Goal: Check status: Check status

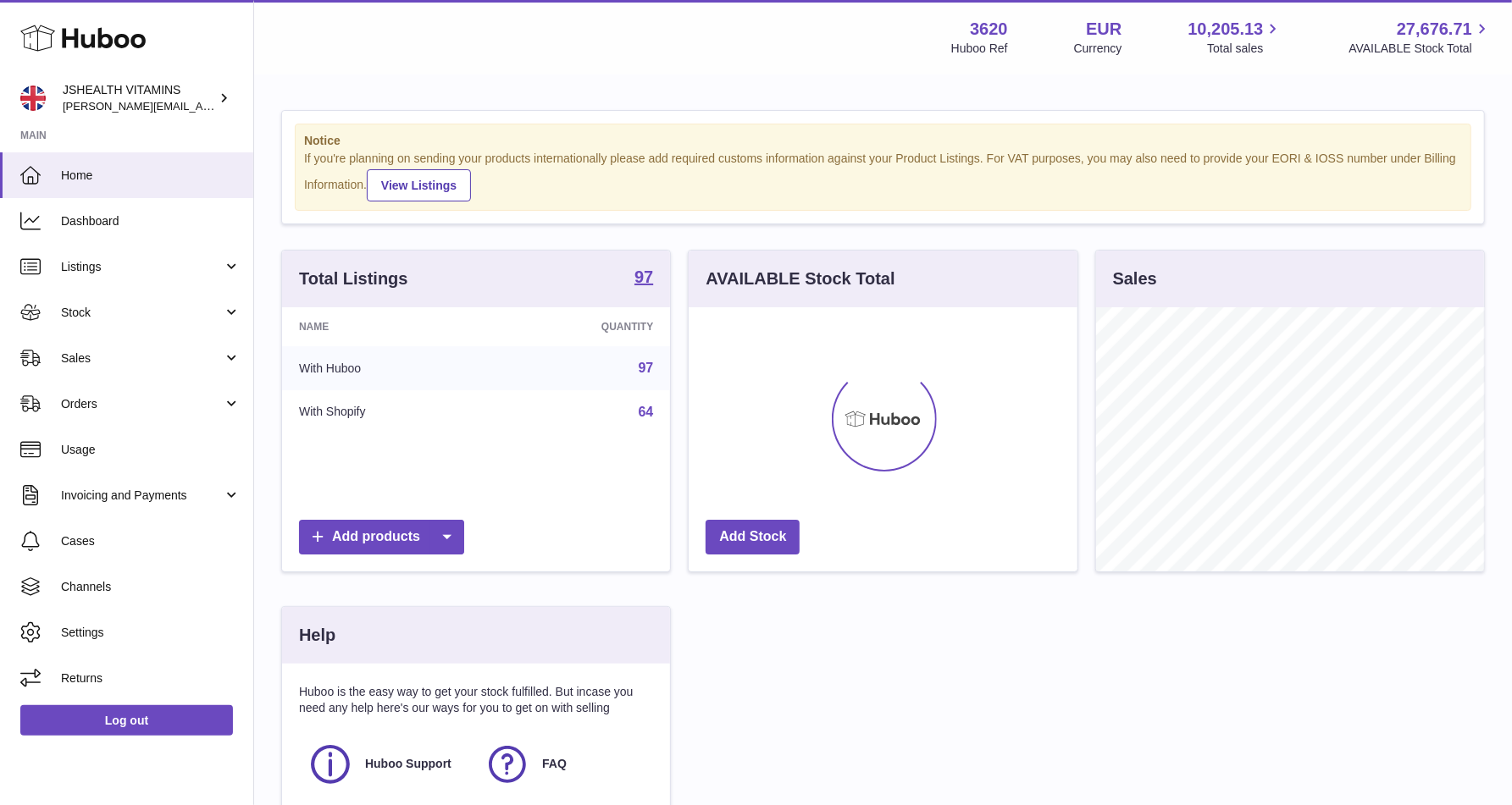
scroll to position [264, 388]
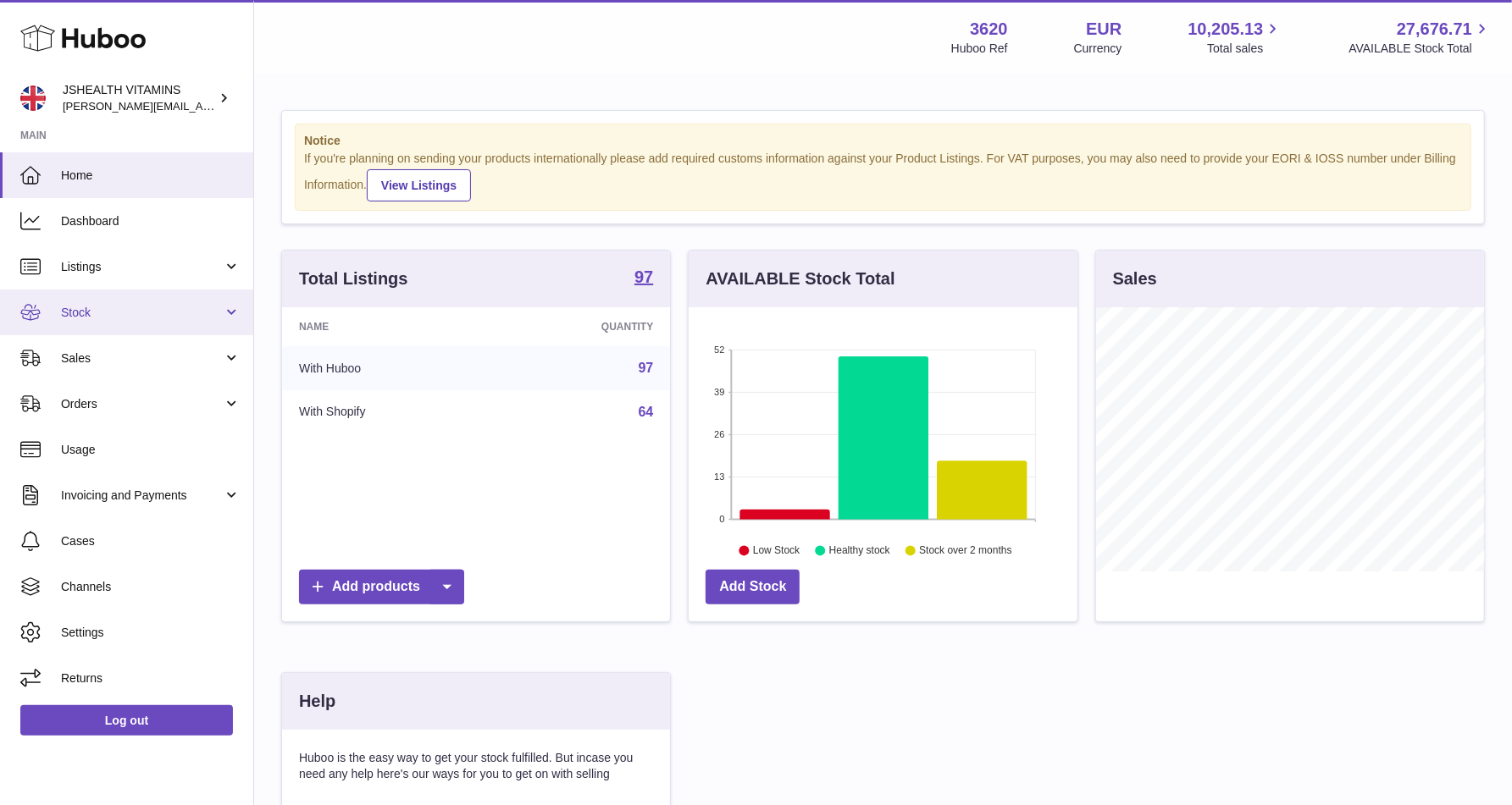
click at [147, 313] on span "Stock" at bounding box center [142, 312] width 162 height 16
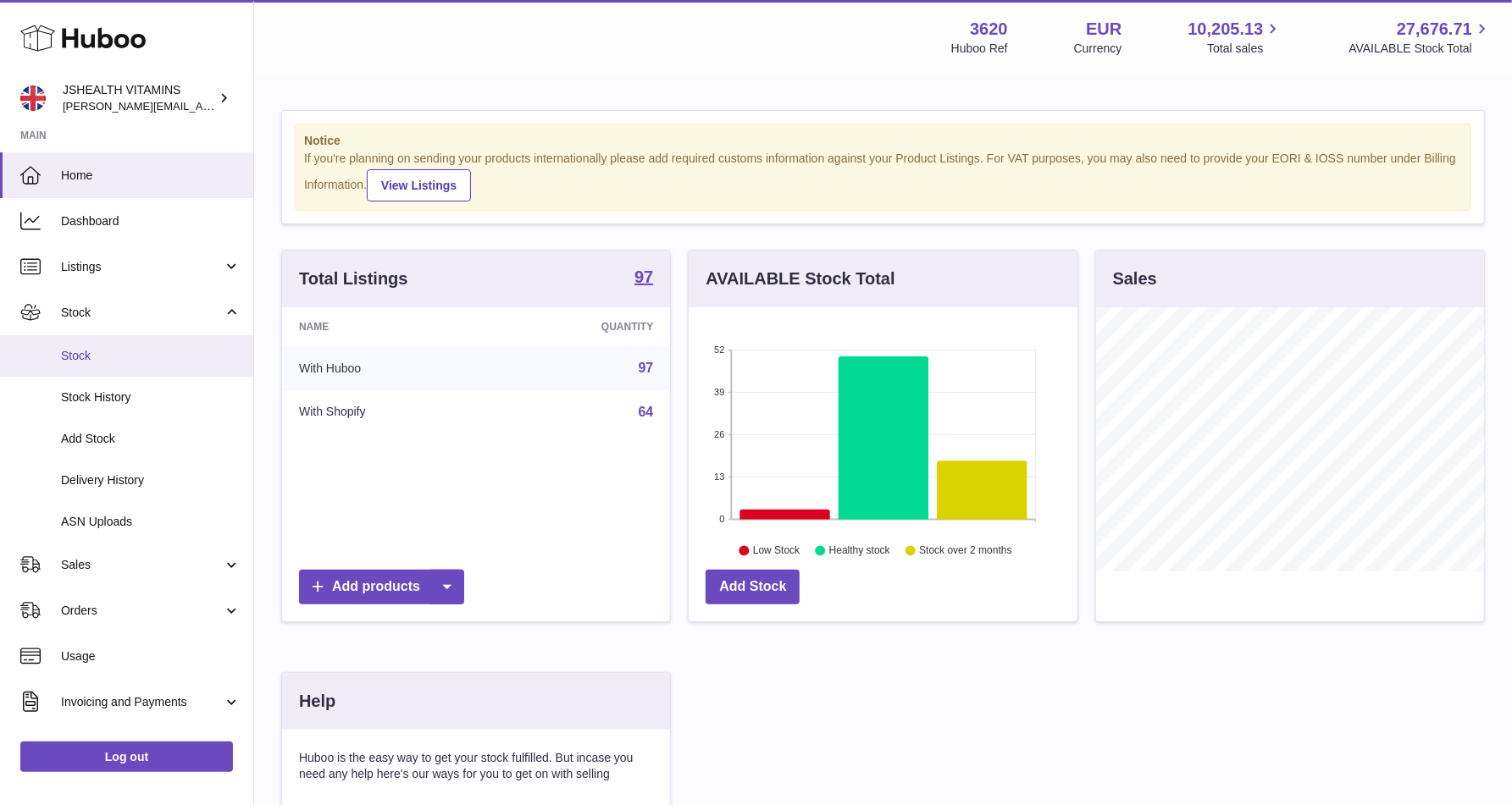
click at [138, 352] on span "Stock" at bounding box center [151, 356] width 180 height 16
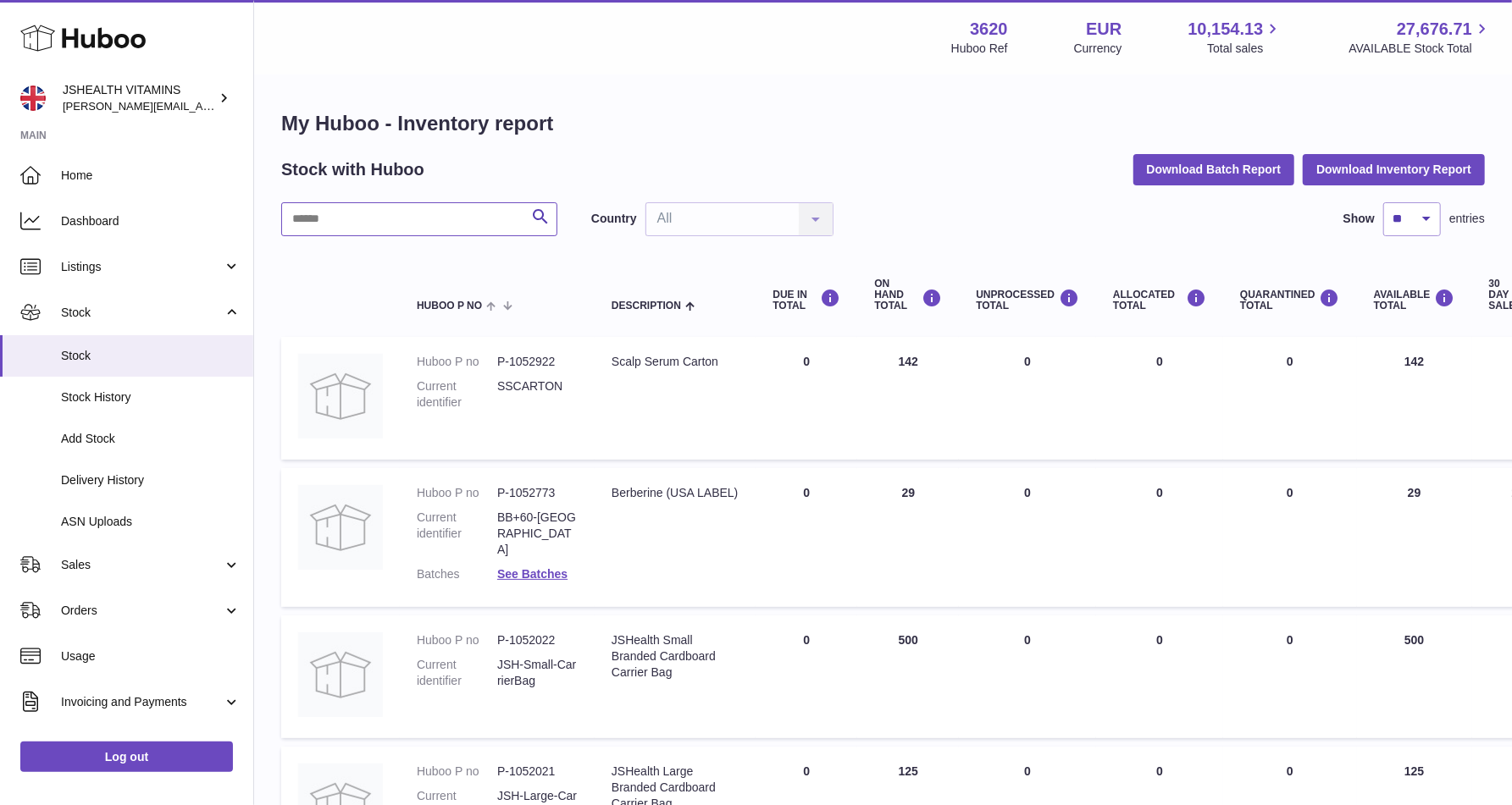
click at [471, 217] on input "text" at bounding box center [419, 219] width 276 height 34
type input "*******"
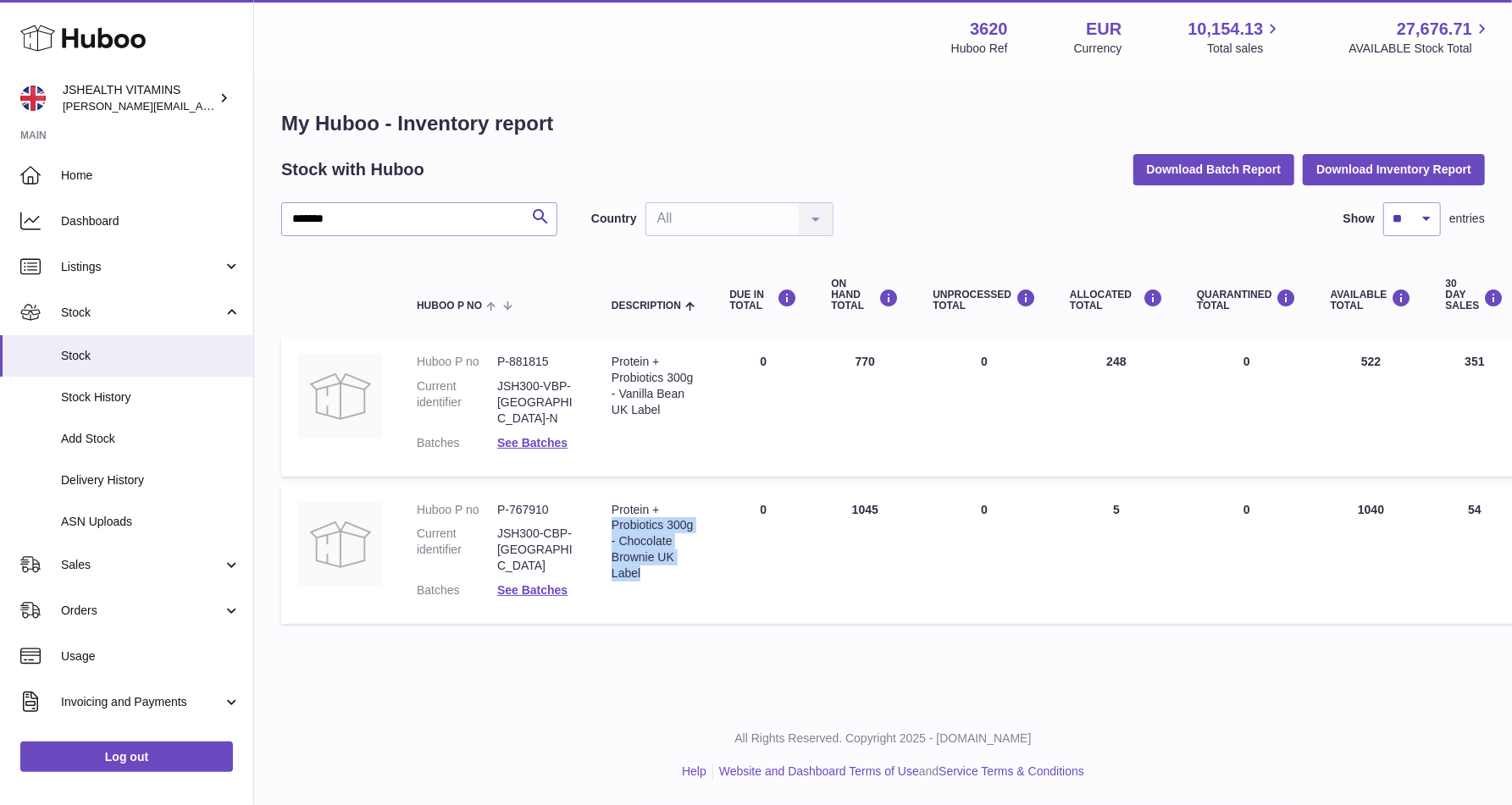
drag, startPoint x: 645, startPoint y: 559, endPoint x: 611, endPoint y: 507, distance: 62.1
click at [611, 507] on td "Description Protein + Probiotics 300g - Chocolate Brownie UK Label" at bounding box center [654, 554] width 118 height 139
copy div "Probiotics 300g - Chocolate Brownie UK Label"
click at [527, 502] on dd "P-767910" at bounding box center [537, 510] width 81 height 16
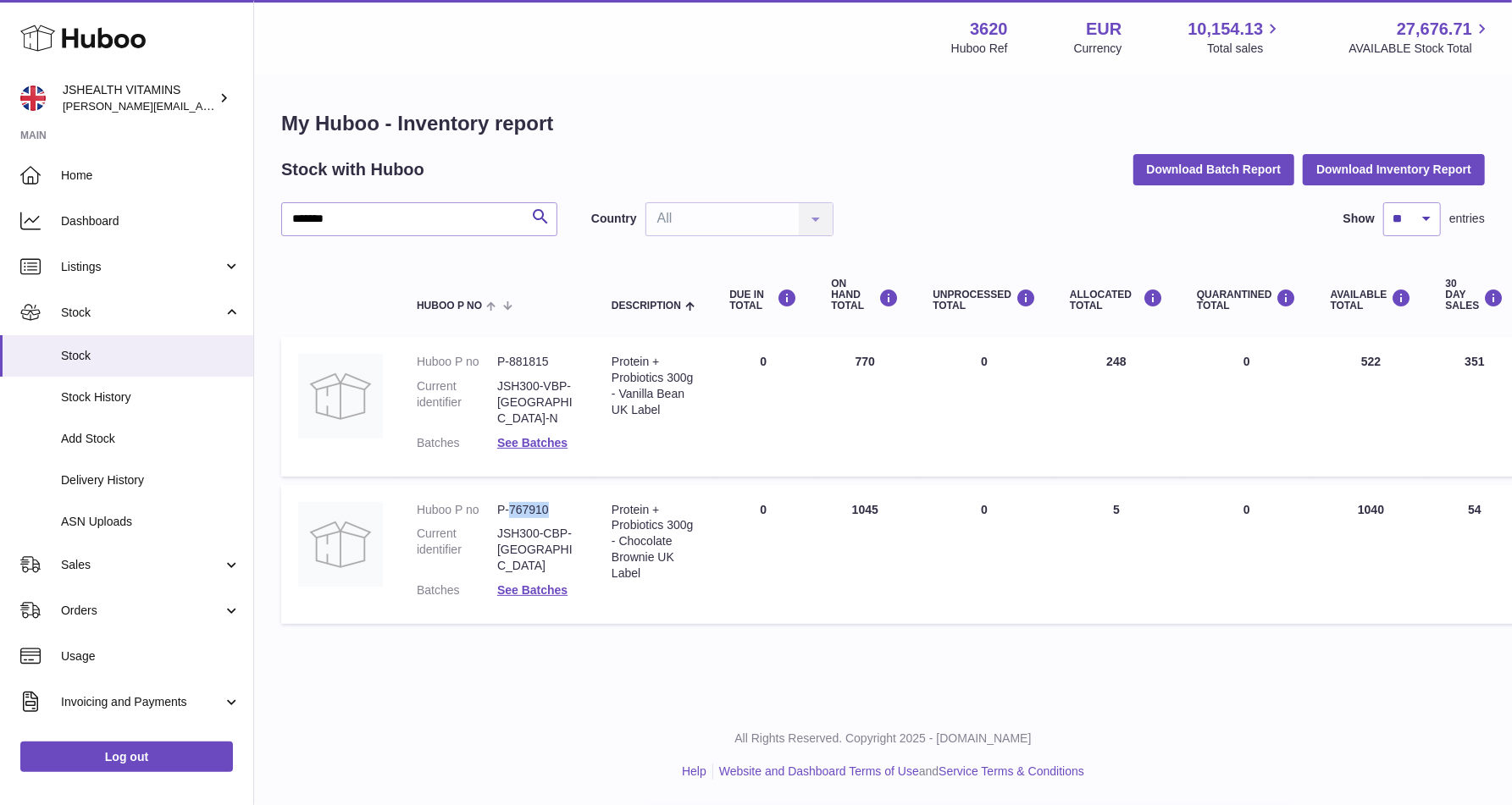
copy dd "767910"
click at [527, 502] on dd "P-767910" at bounding box center [537, 510] width 81 height 16
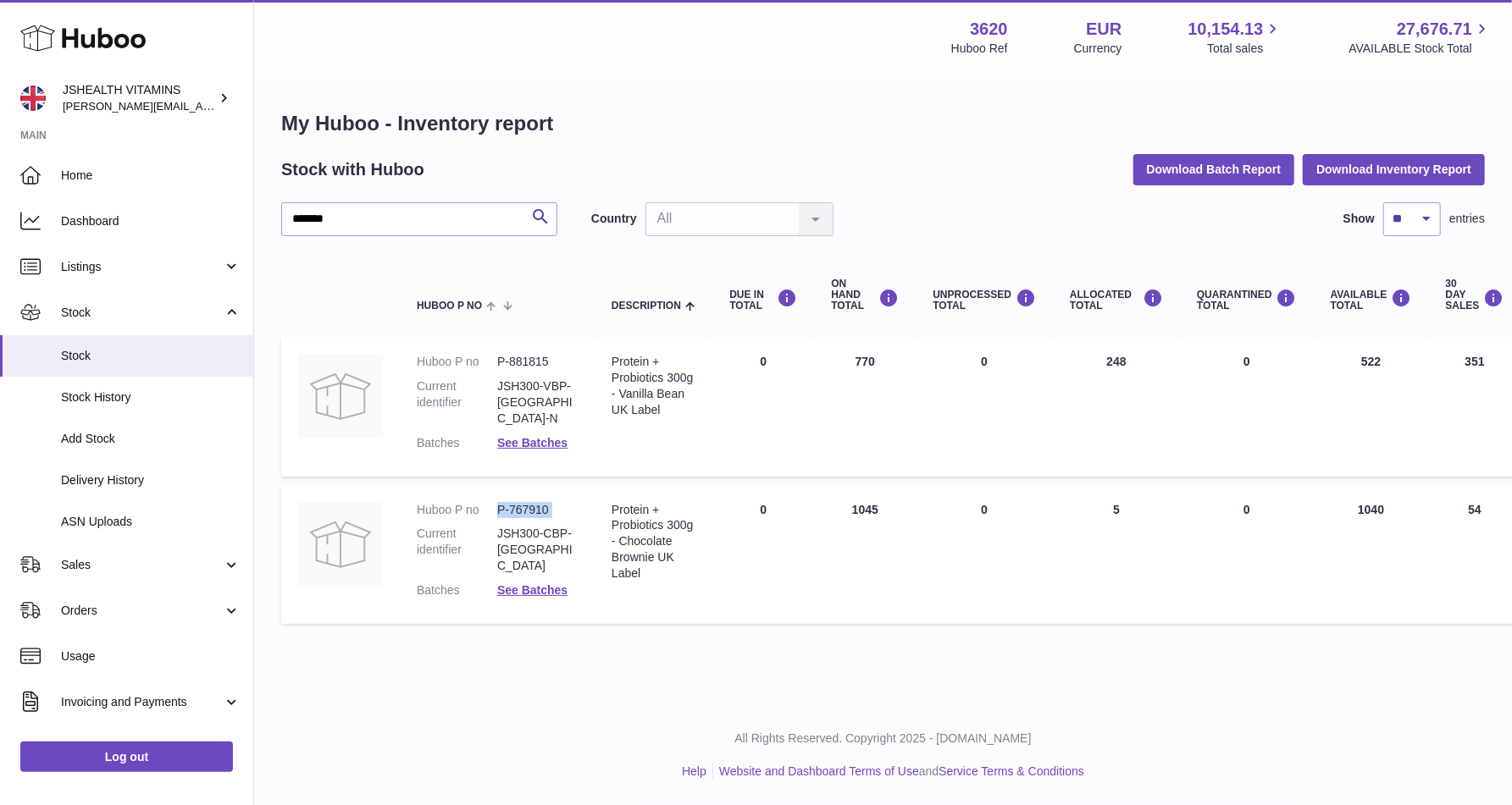
copy dl "P-767910"
click at [120, 360] on span "Stock" at bounding box center [151, 356] width 180 height 16
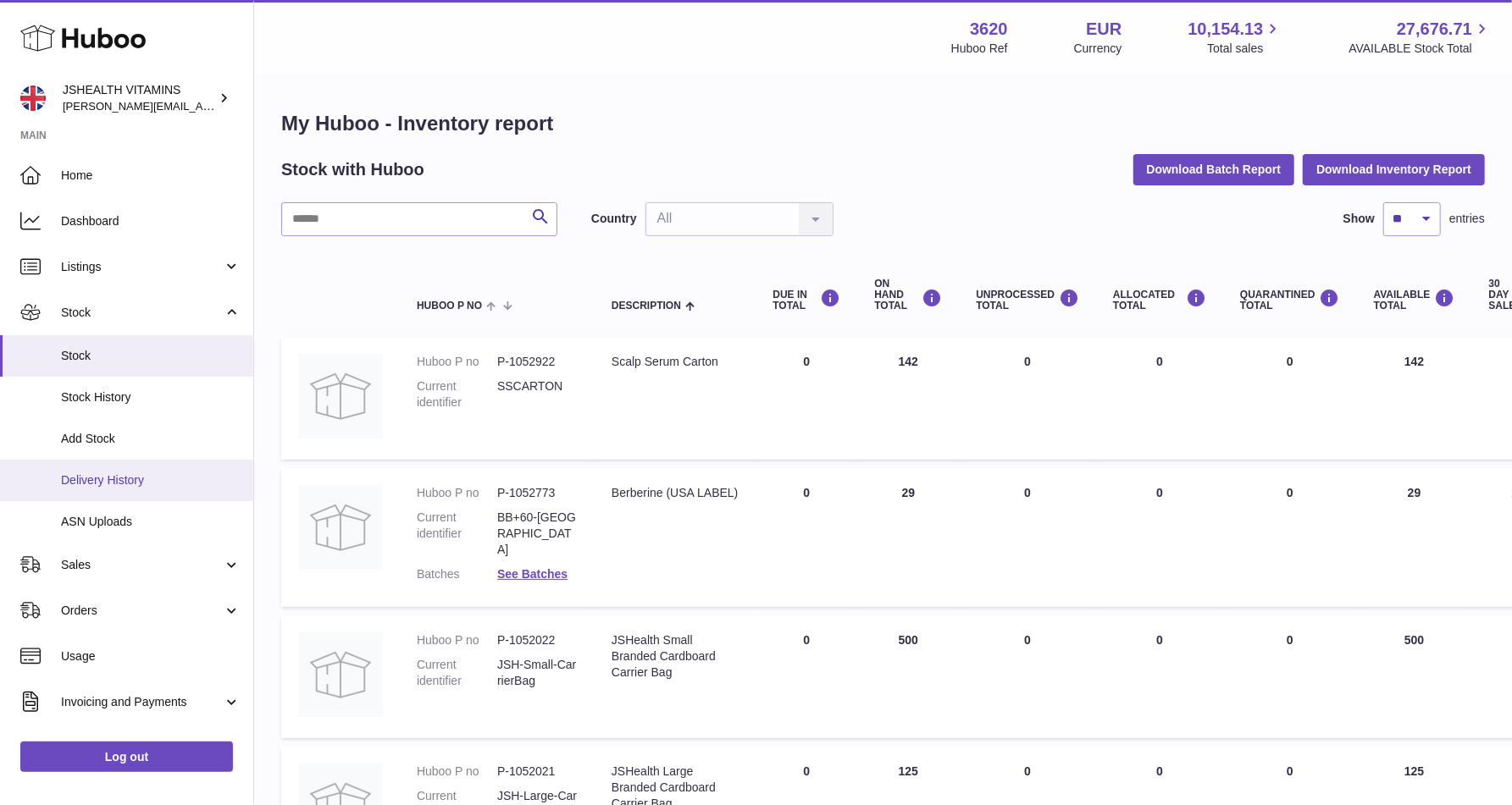
click at [102, 486] on span "Delivery History" at bounding box center [151, 481] width 180 height 16
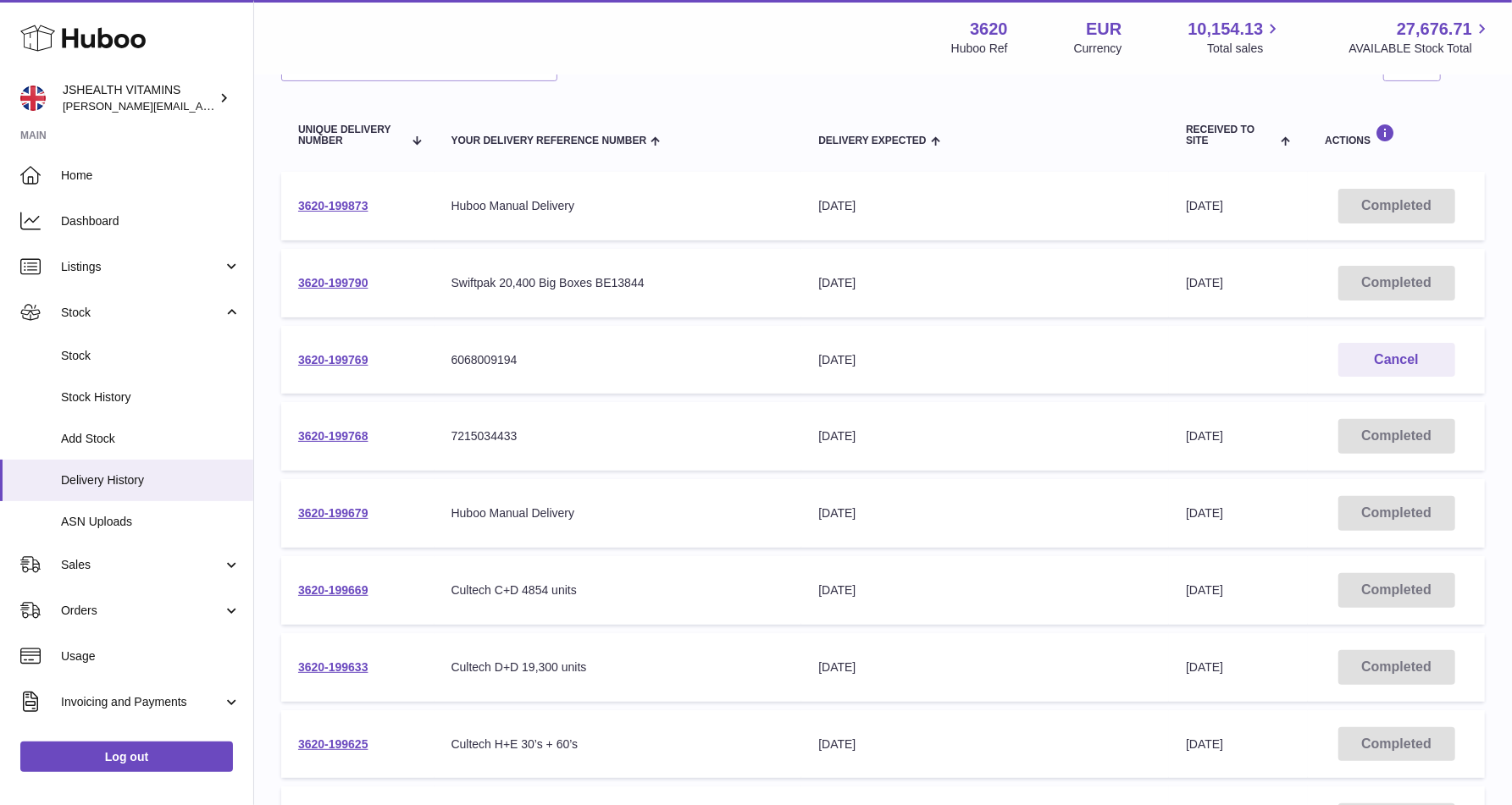
scroll to position [165, 0]
click at [342, 364] on link "3620-199769" at bounding box center [333, 359] width 70 height 14
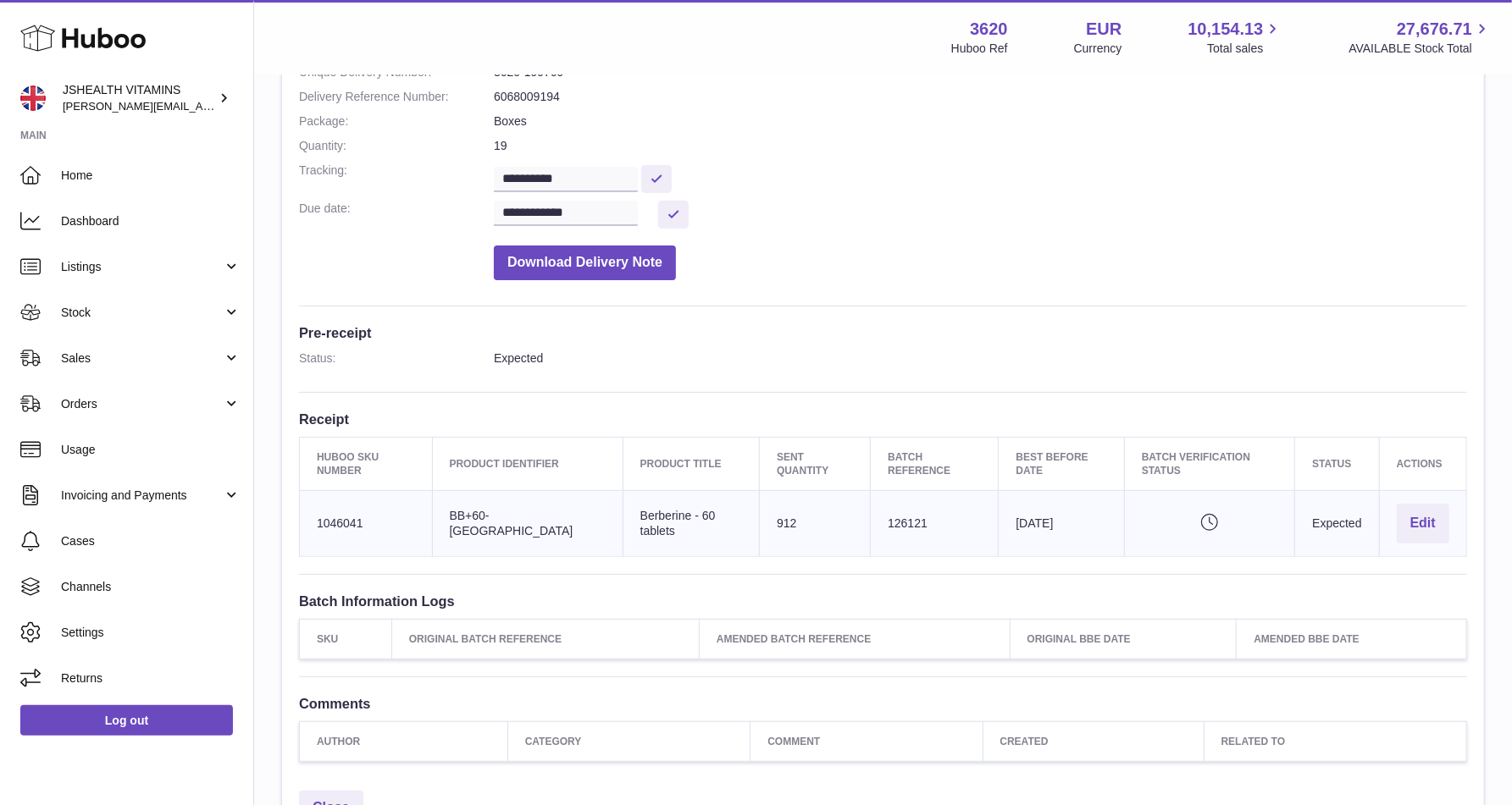
scroll to position [252, 0]
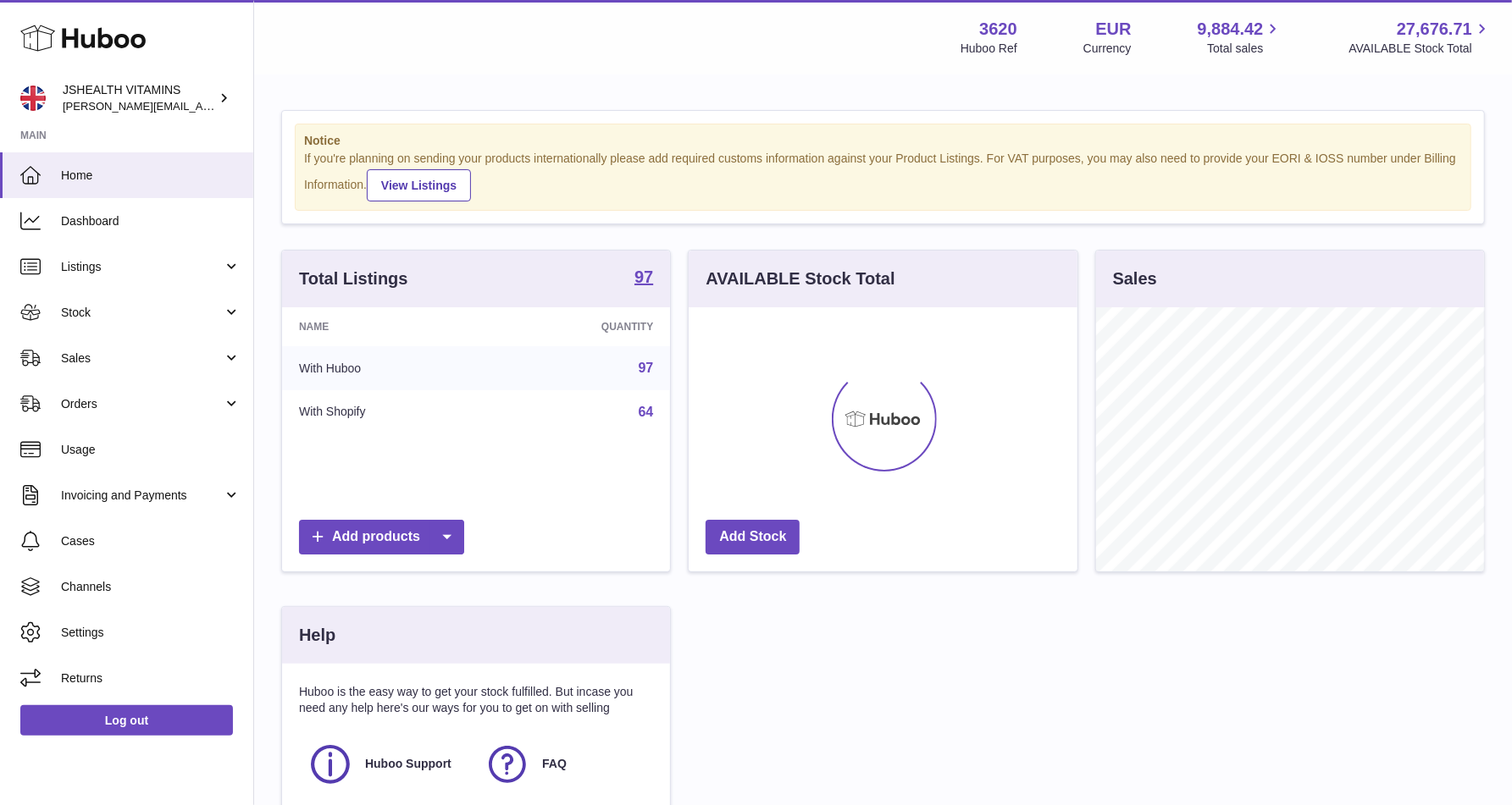
scroll to position [264, 388]
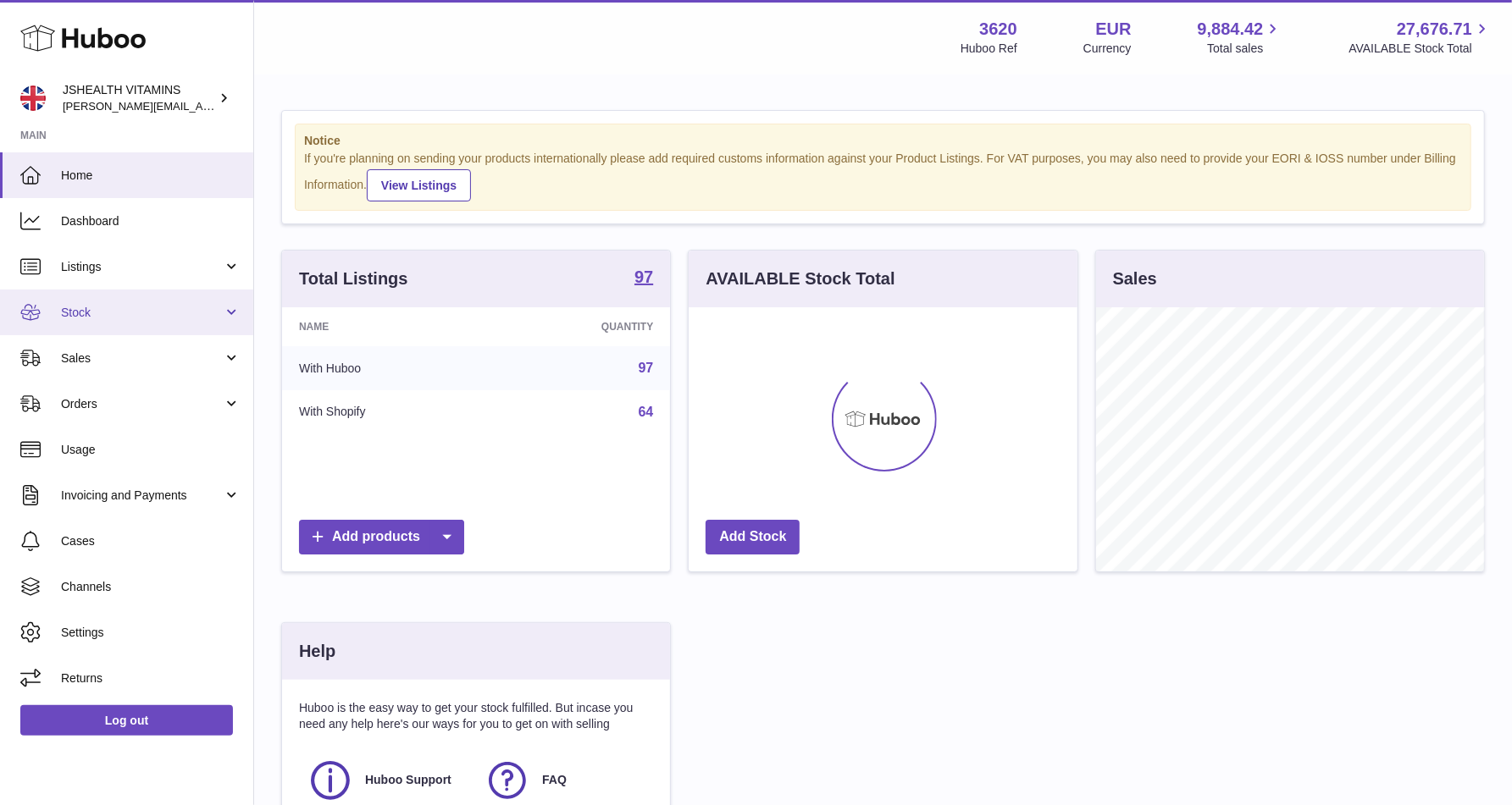
click at [122, 310] on span "Stock" at bounding box center [142, 312] width 162 height 16
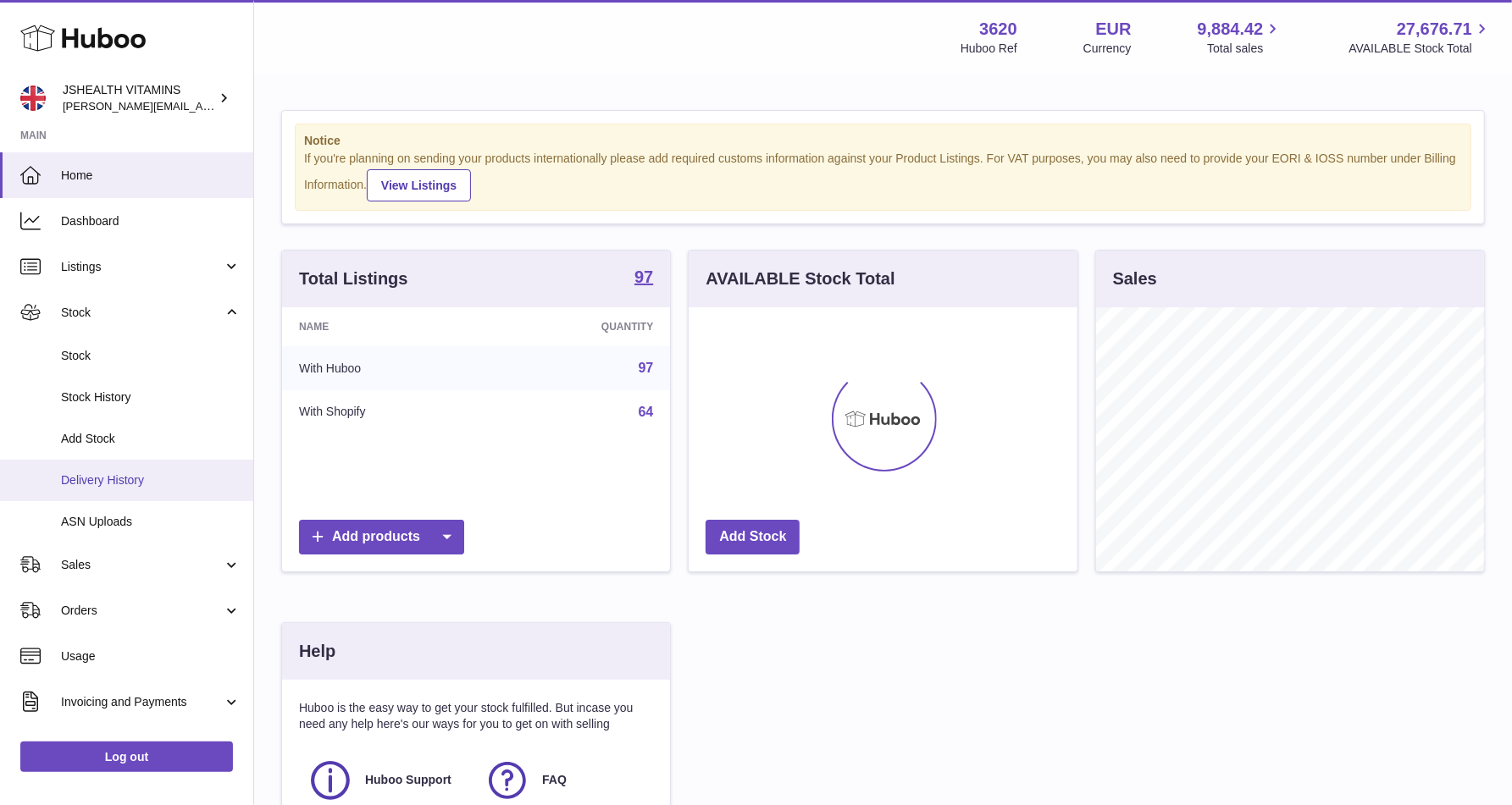
click at [127, 480] on span "Delivery History" at bounding box center [151, 481] width 180 height 16
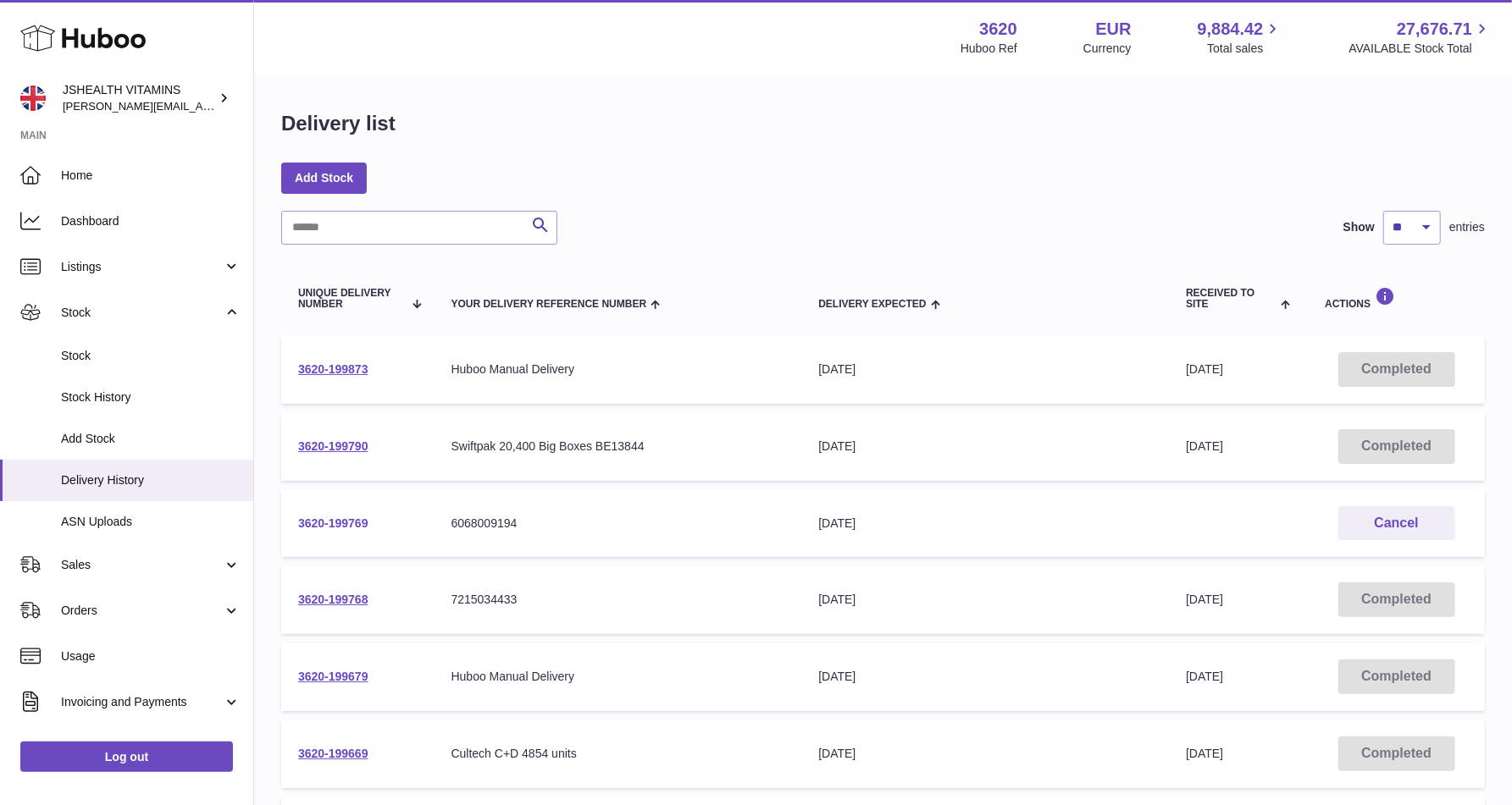
click at [328, 528] on link "3620-199769" at bounding box center [333, 524] width 70 height 14
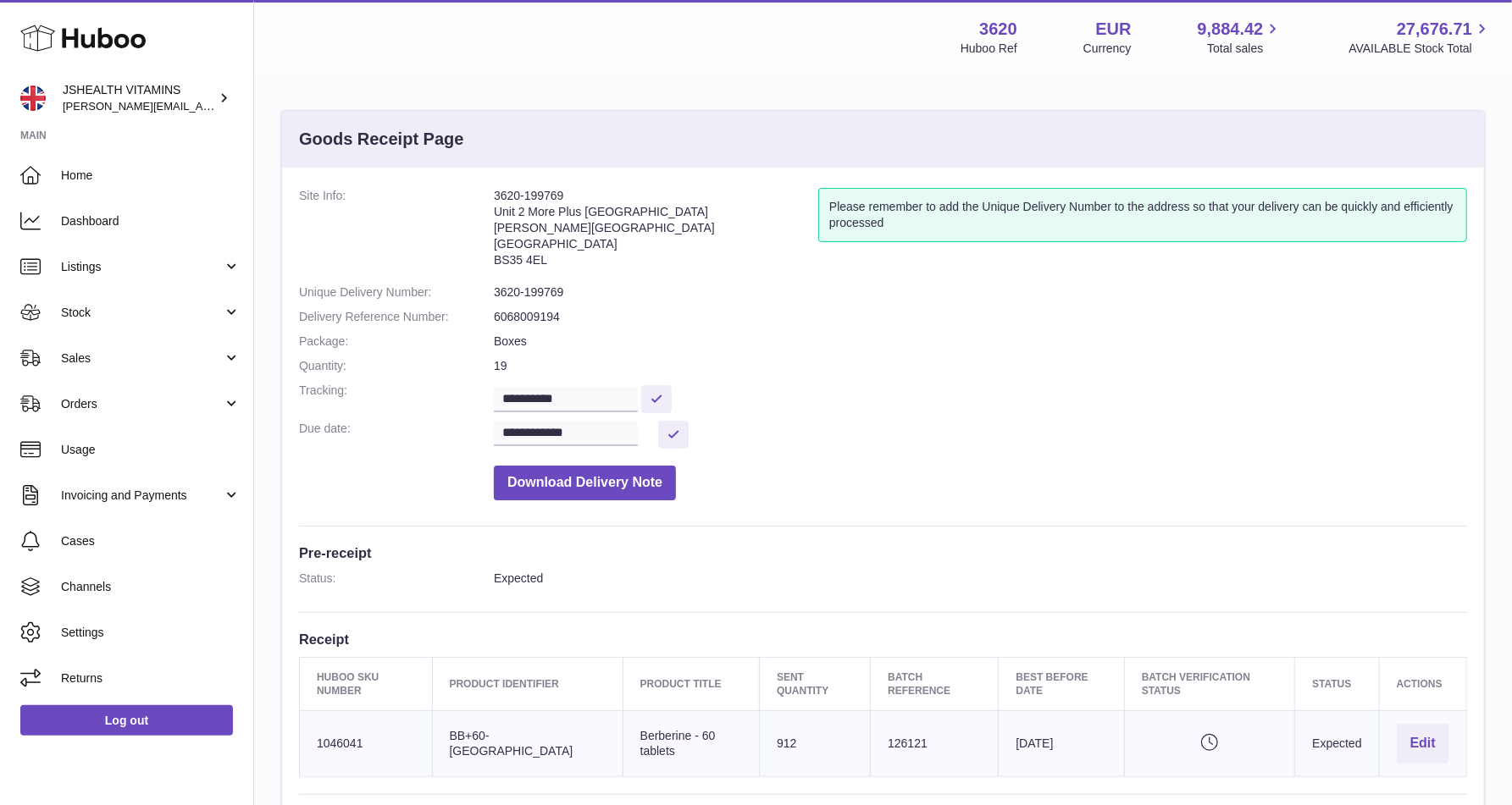
click at [536, 295] on dd "3620-199769" at bounding box center [980, 292] width 973 height 16
copy dl "3620-199769"
click at [542, 295] on dd "3620-199769" at bounding box center [980, 292] width 973 height 16
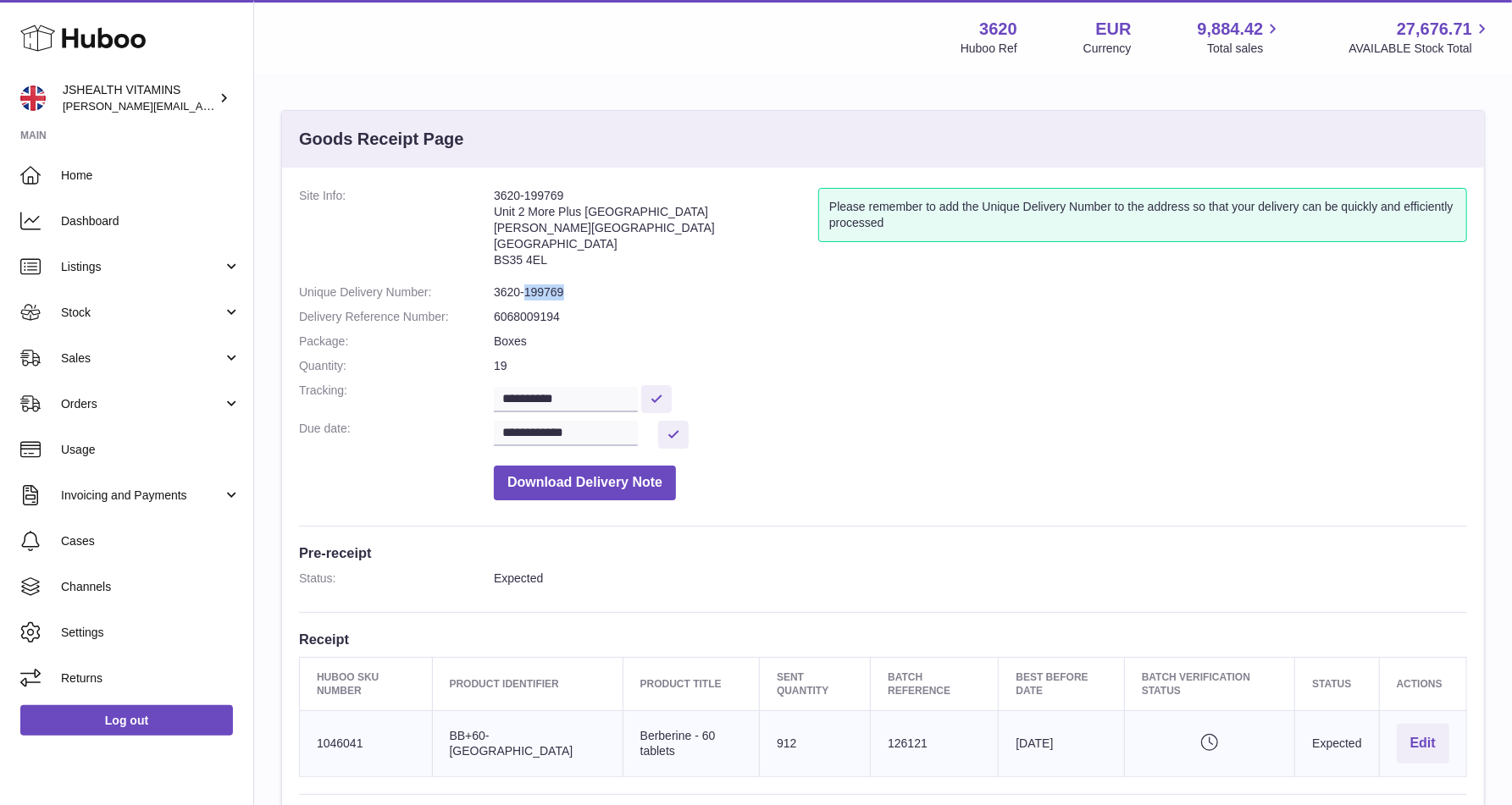
click at [542, 295] on dd "3620-199769" at bounding box center [980, 292] width 973 height 16
copy dl "3620-199769"
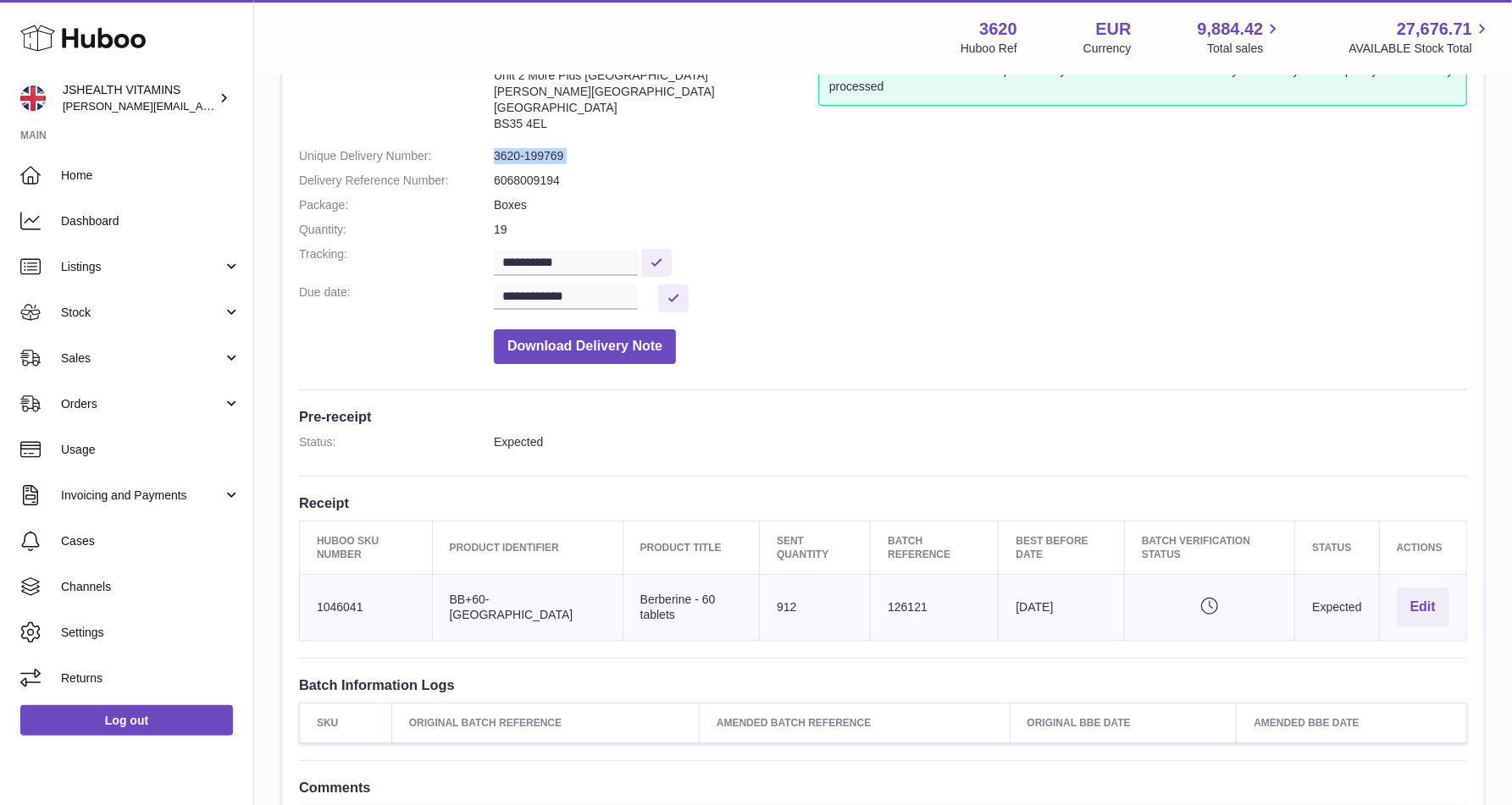
scroll to position [140, 0]
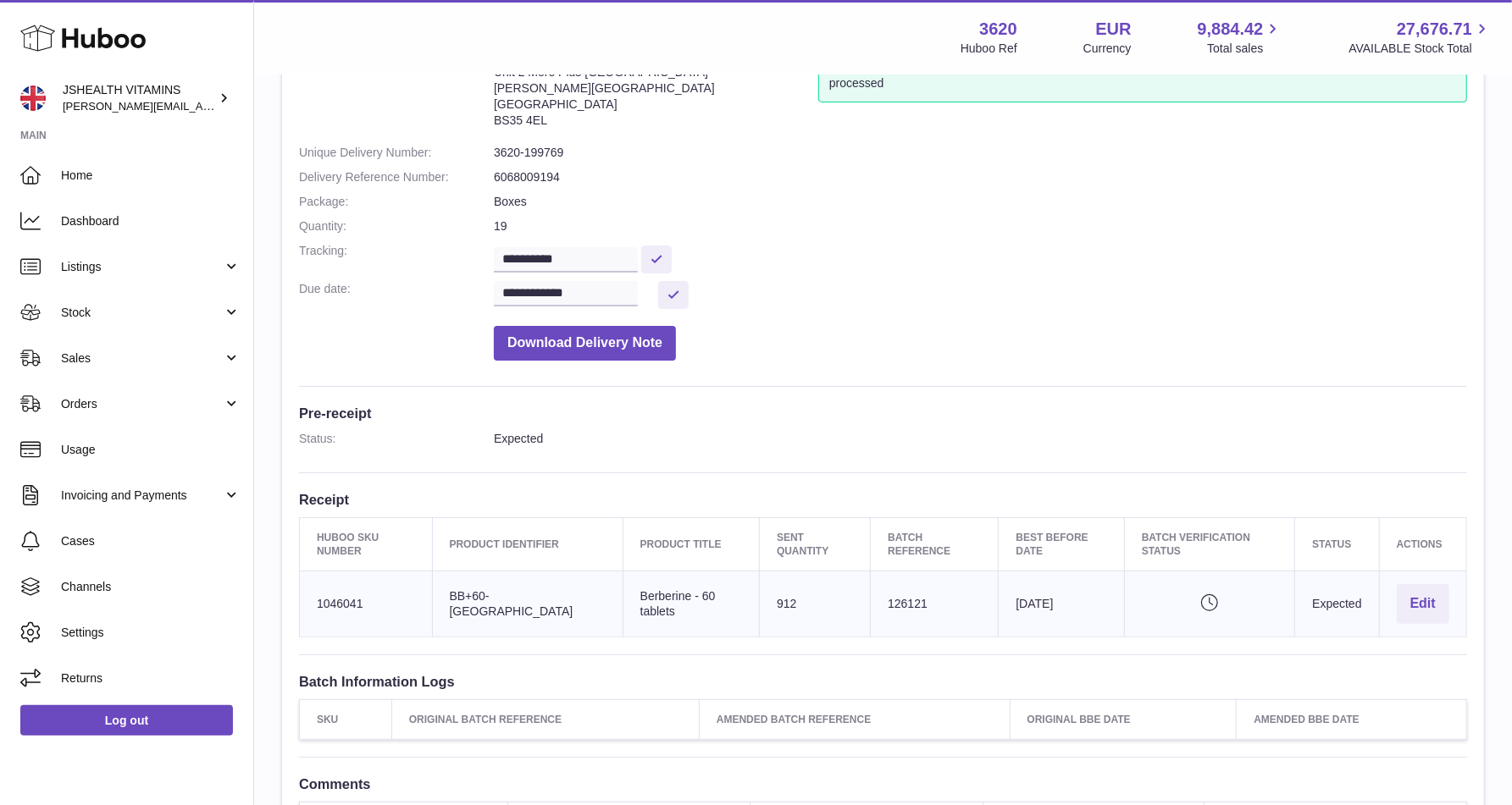
click at [501, 595] on td "Client Identifier BB+60-UK" at bounding box center [527, 604] width 191 height 66
copy tr "BB+60-[GEOGRAPHIC_DATA]"
click at [151, 273] on span "Listings" at bounding box center [142, 267] width 162 height 16
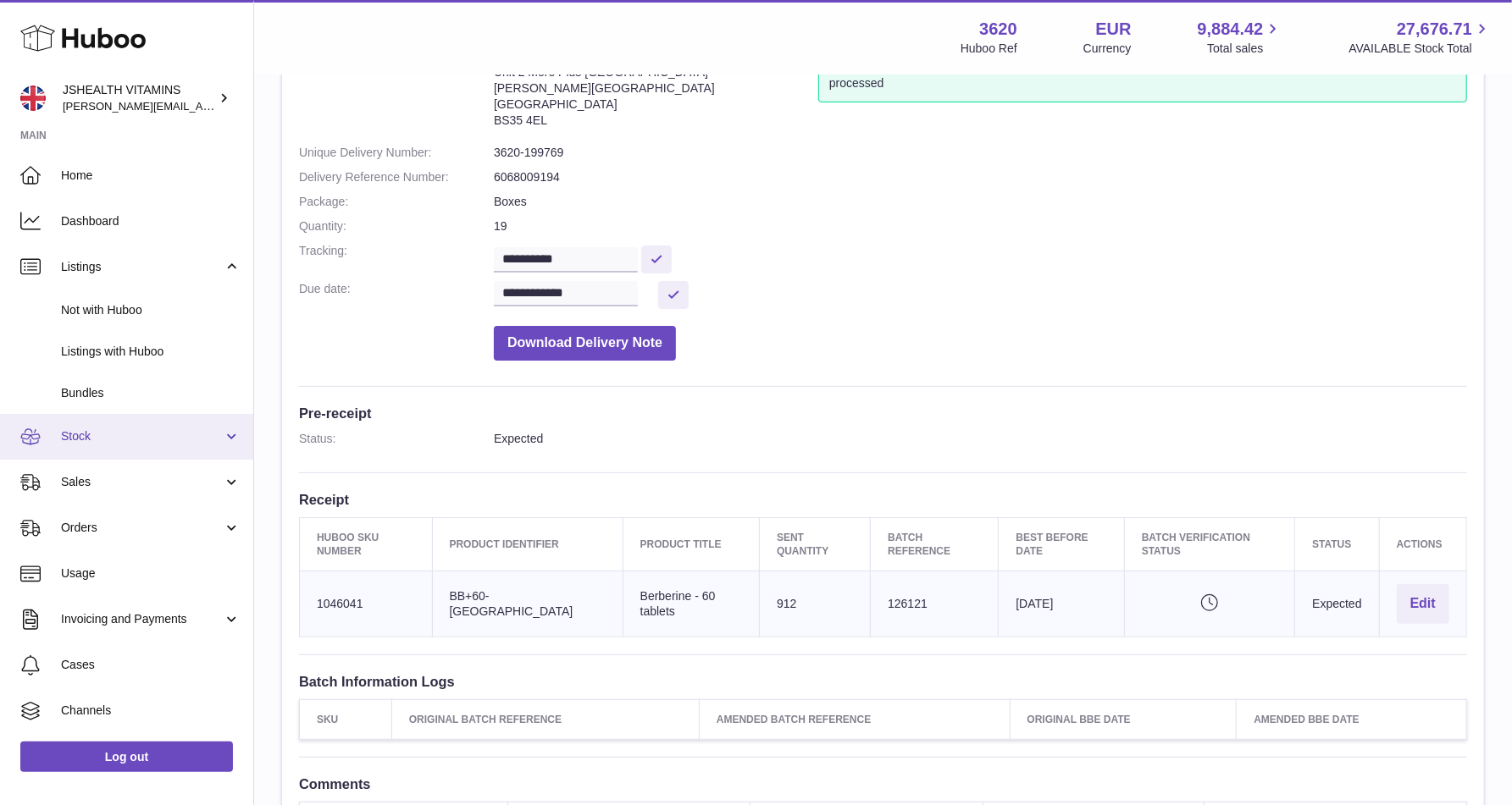
click at [101, 435] on span "Stock" at bounding box center [142, 436] width 162 height 16
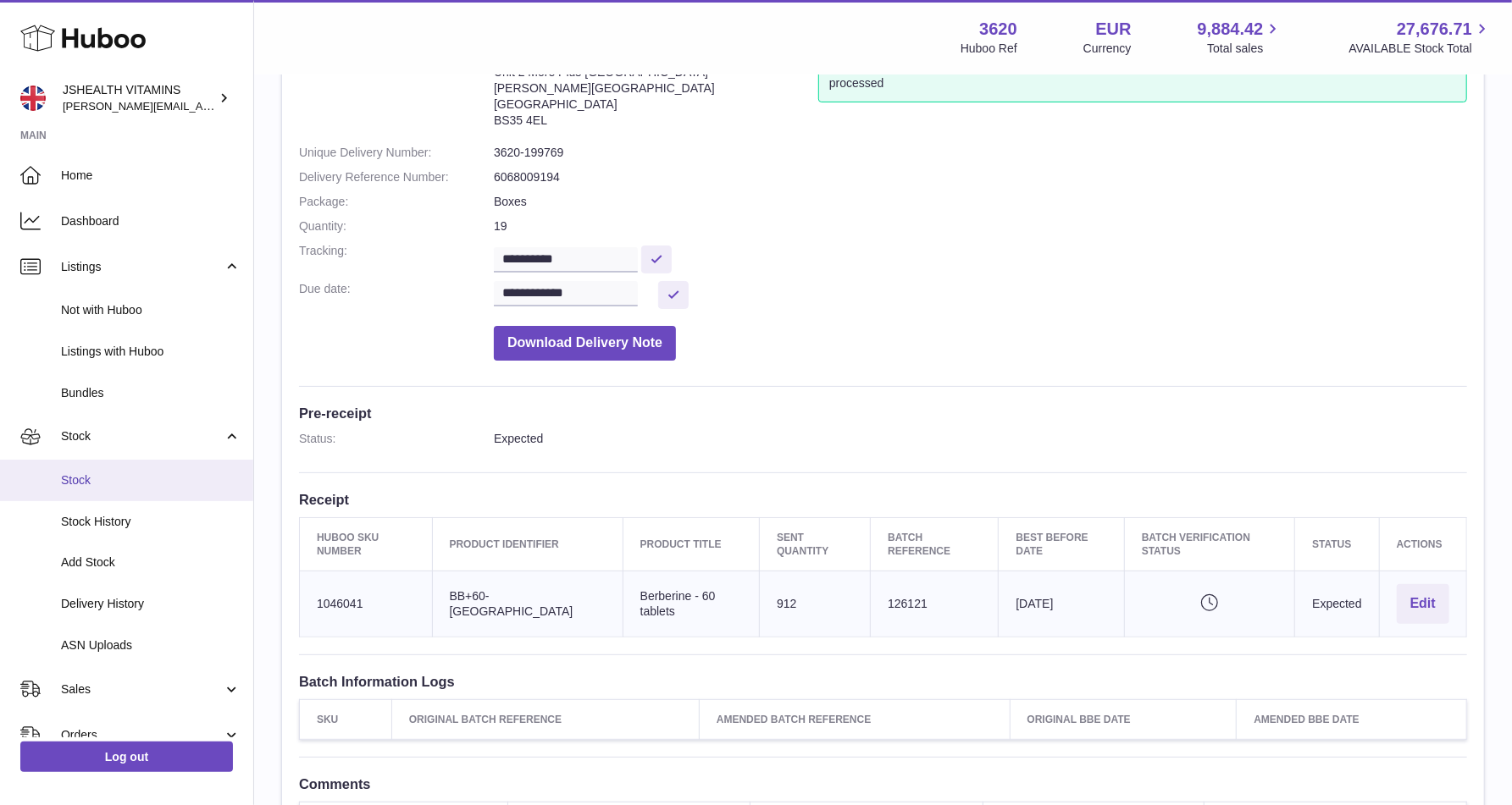
click at [85, 482] on span "Stock" at bounding box center [151, 481] width 180 height 16
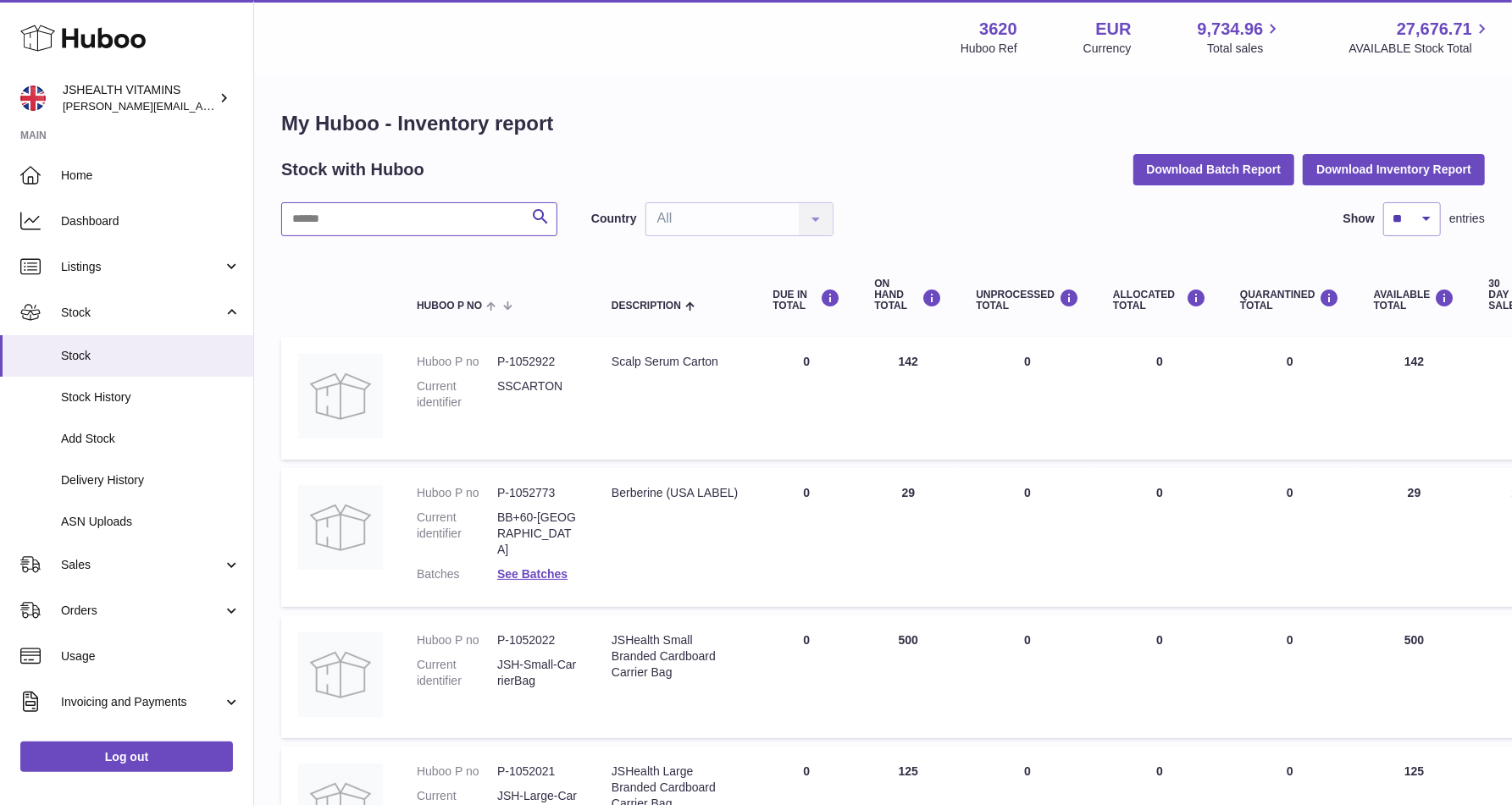
click at [404, 232] on input "text" at bounding box center [419, 219] width 276 height 34
paste input "********"
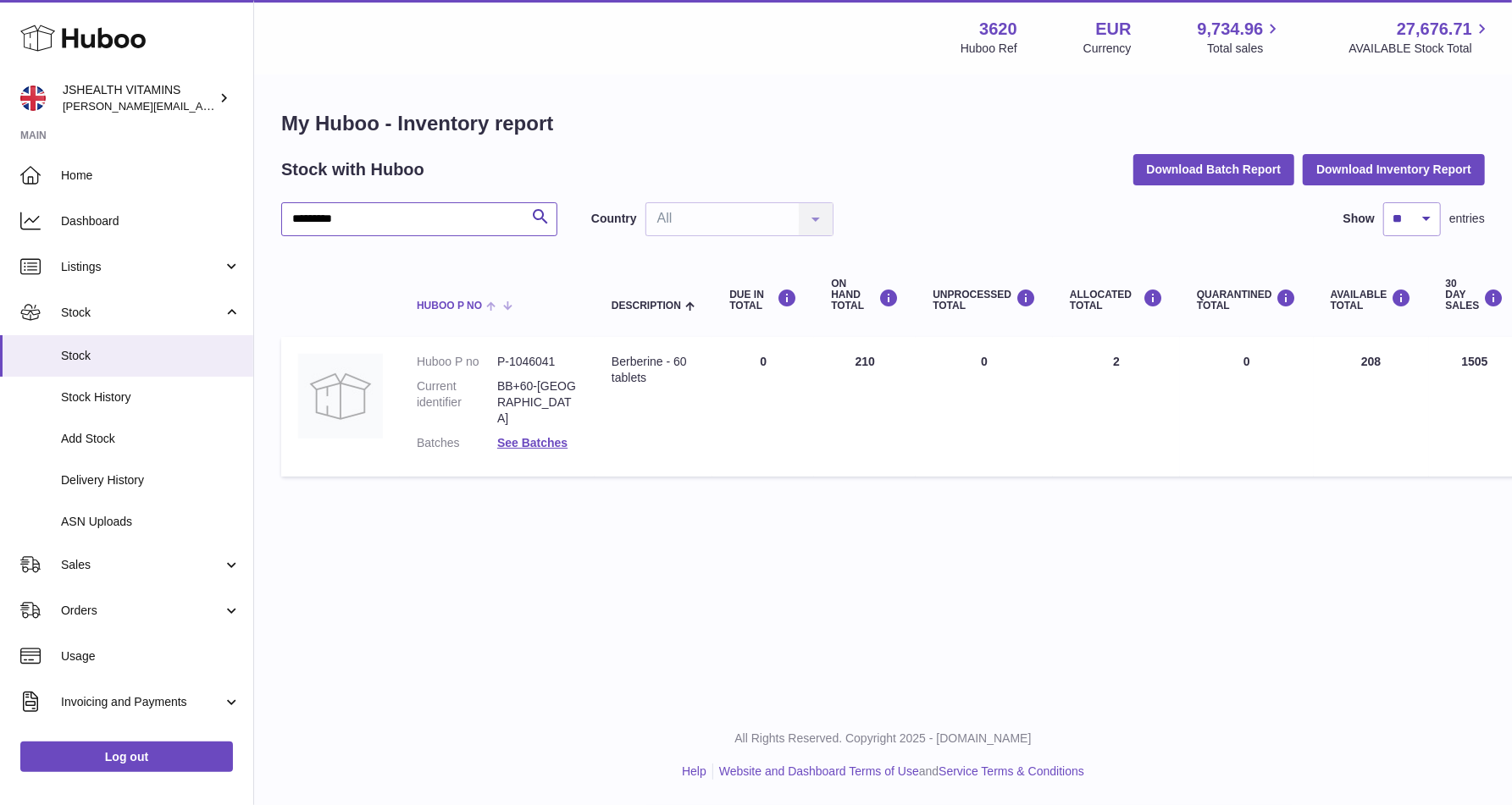
type input "********"
click at [585, 575] on div "Menu Huboo 3620 Huboo Ref EUR Currency 9,734.96 Total sales 27,676.71 AVAILABLE…" at bounding box center [883, 352] width 1258 height 705
